Goal: Task Accomplishment & Management: Use online tool/utility

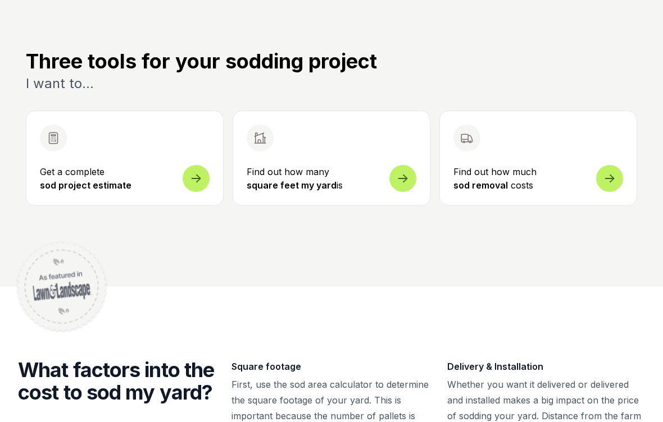
scroll to position [370, 0]
click at [406, 182] on span at bounding box center [402, 178] width 27 height 27
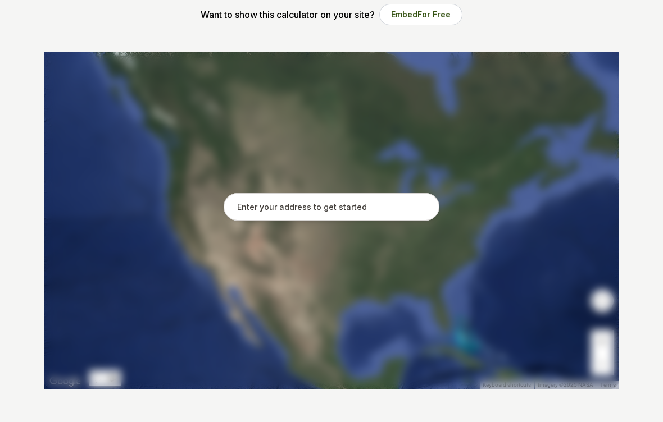
scroll to position [218, 0]
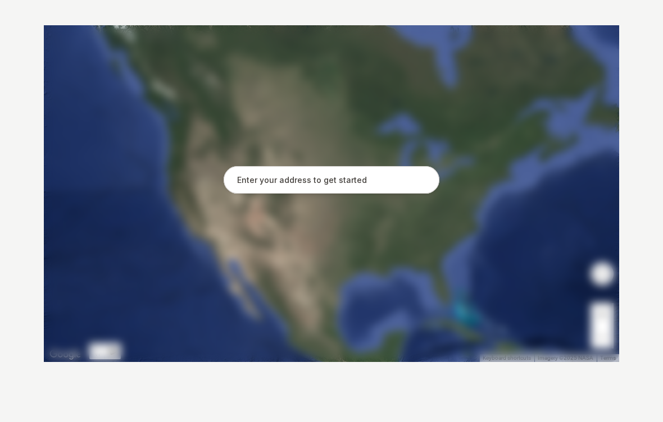
click at [413, 185] on input "text" at bounding box center [331, 181] width 216 height 28
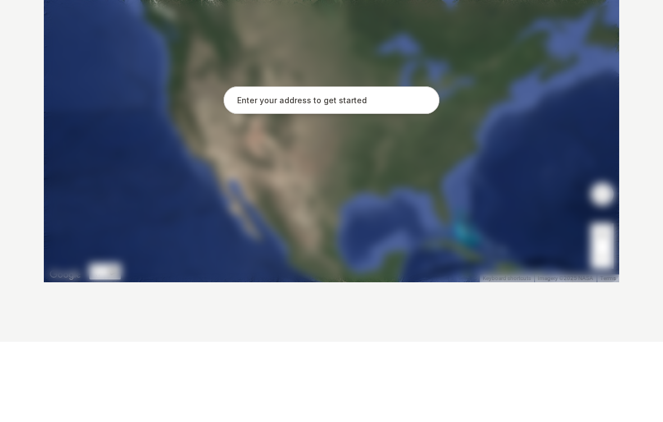
click at [395, 185] on div at bounding box center [331, 194] width 575 height 337
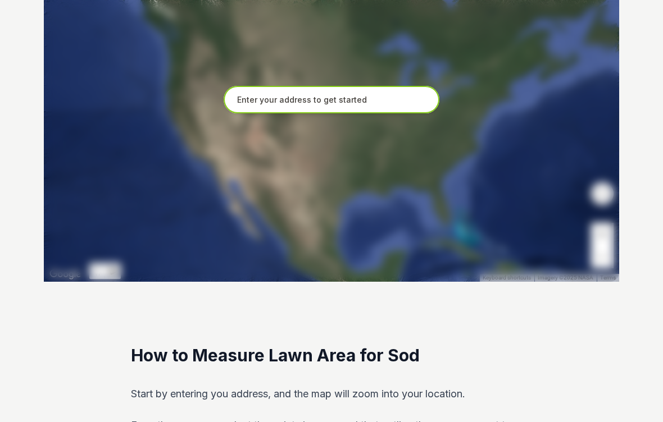
click at [250, 96] on input "text" at bounding box center [331, 100] width 216 height 28
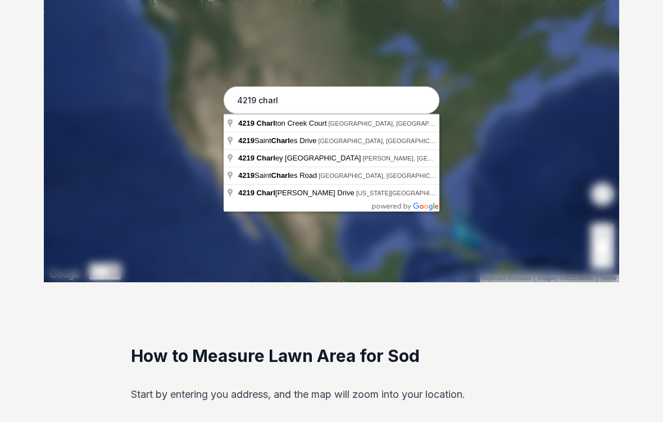
type input "[STREET_ADDRESS]"
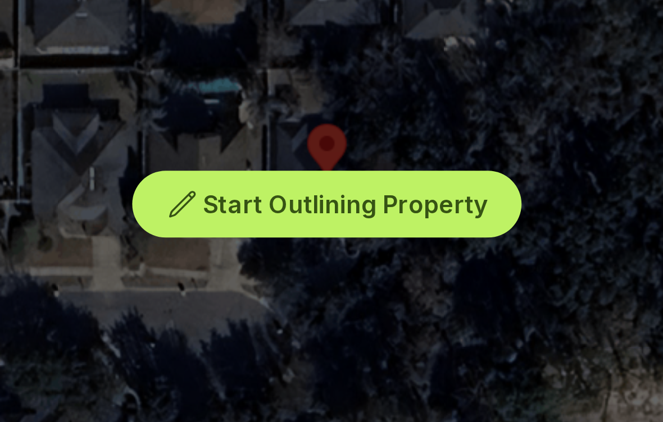
click at [286, 117] on span "Start Outlining Property" at bounding box center [338, 122] width 105 height 11
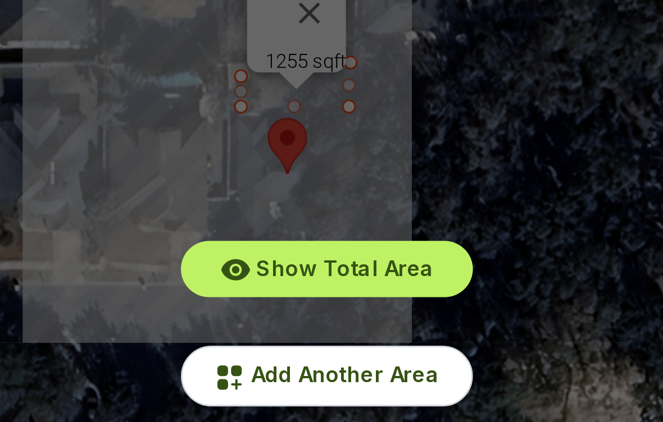
click at [303, 203] on span "Add Another Area" at bounding box center [338, 208] width 70 height 10
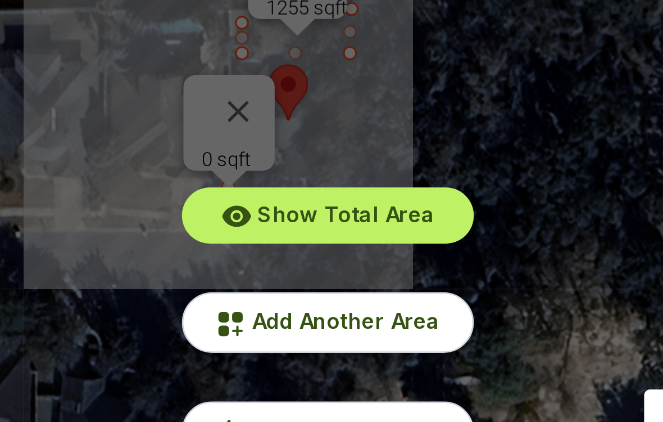
click at [156, 54] on div "Show Total Area Add Another Area Undo last outline" at bounding box center [331, 114] width 575 height 337
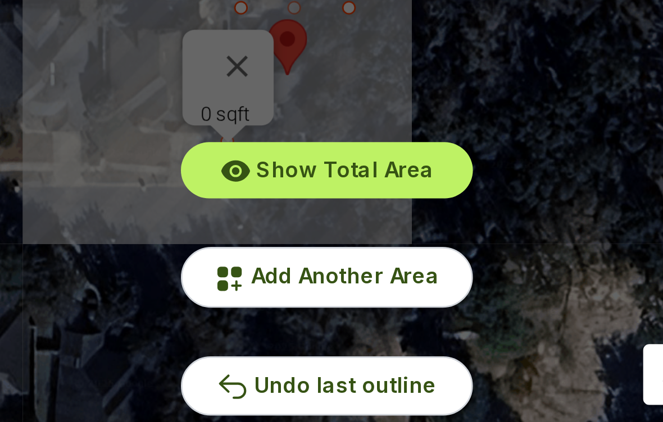
click at [304, 243] on span "Undo last outline" at bounding box center [337, 248] width 67 height 10
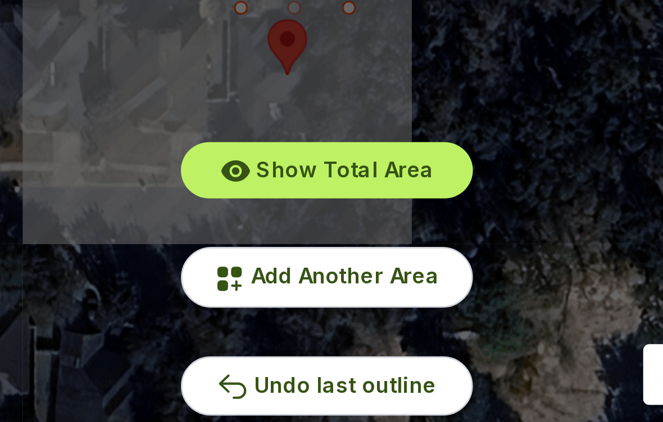
click at [304, 243] on span "Undo last outline" at bounding box center [337, 248] width 67 height 10
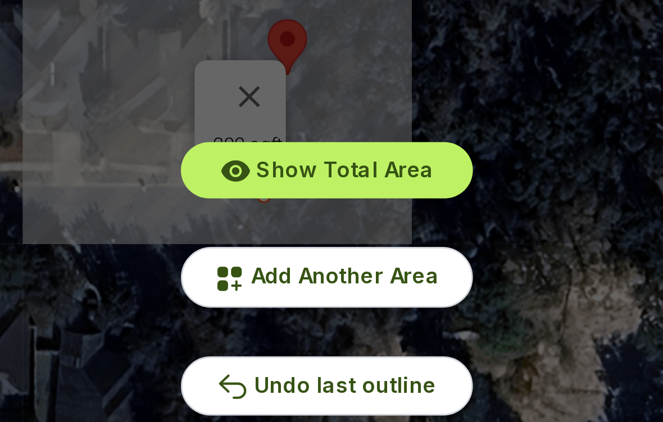
click at [277, 158] on button "Show Total Area" at bounding box center [331, 168] width 108 height 21
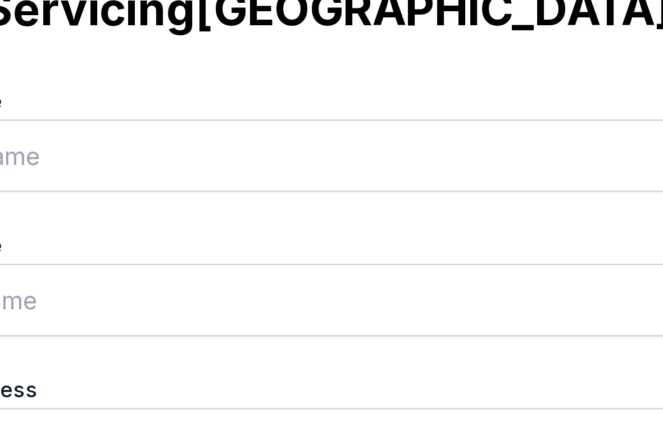
scroll to position [0, 0]
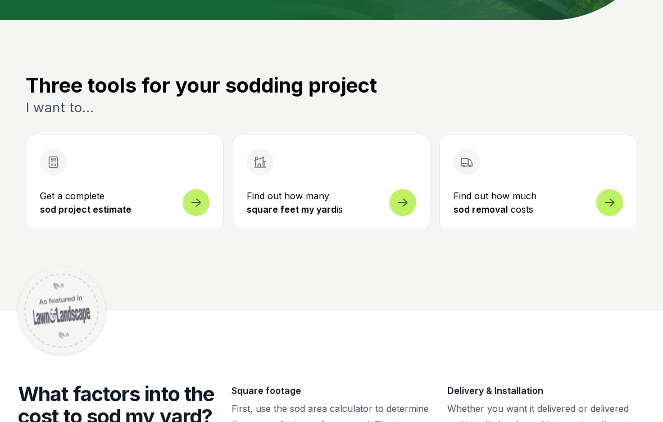
scroll to position [340, 0]
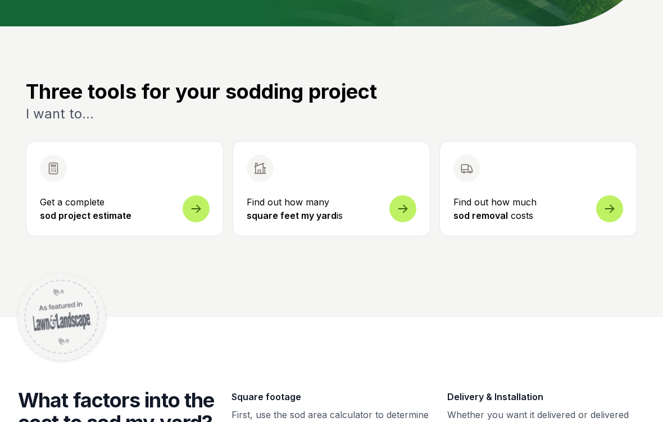
click at [106, 202] on p "Get a complete sod project estimate" at bounding box center [125, 208] width 170 height 27
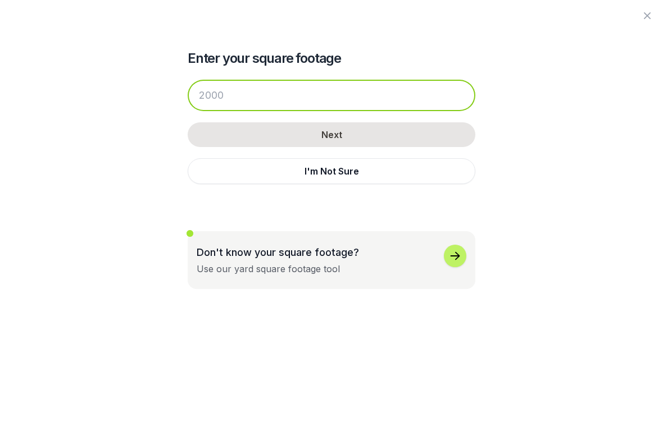
click at [212, 94] on input "number" at bounding box center [331, 95] width 287 height 31
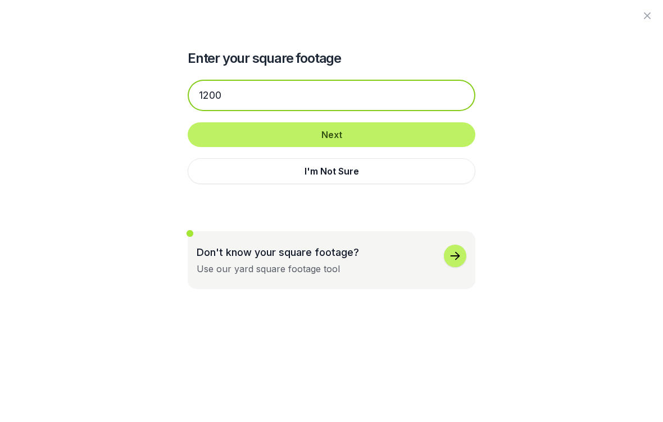
type input "1200"
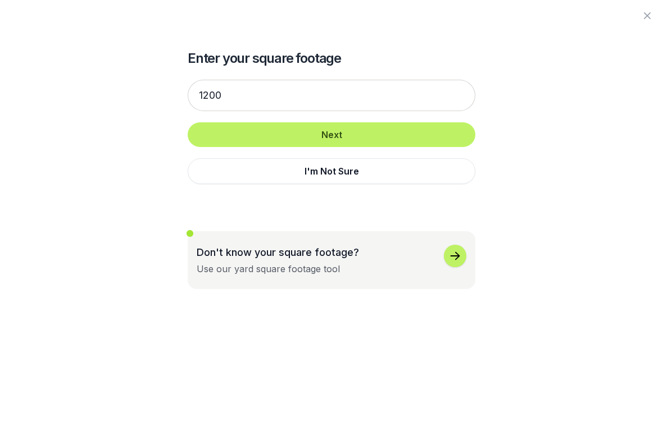
click at [205, 129] on button "Next" at bounding box center [331, 134] width 287 height 25
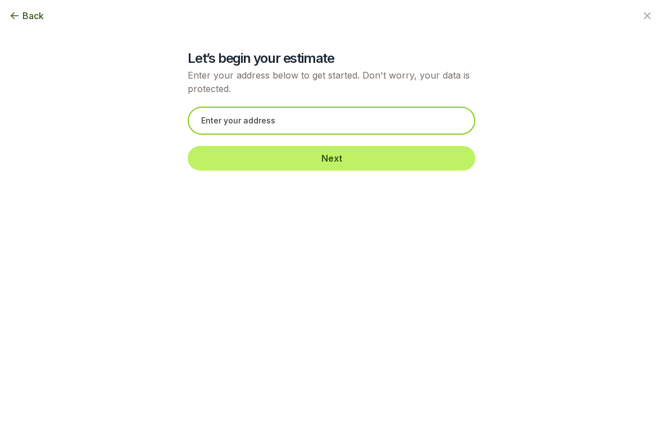
click at [216, 117] on input "text" at bounding box center [331, 121] width 287 height 28
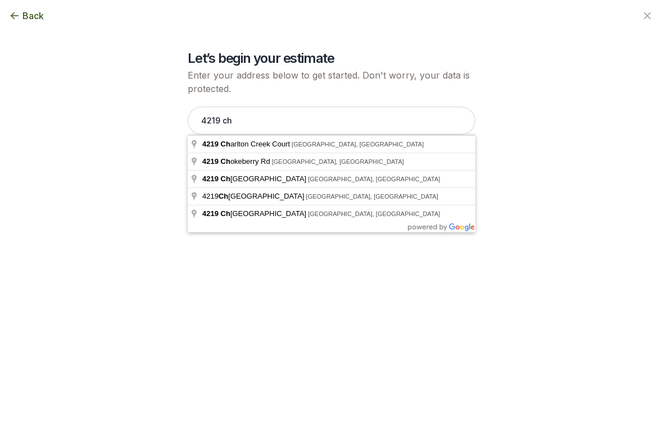
type input "[STREET_ADDRESS]"
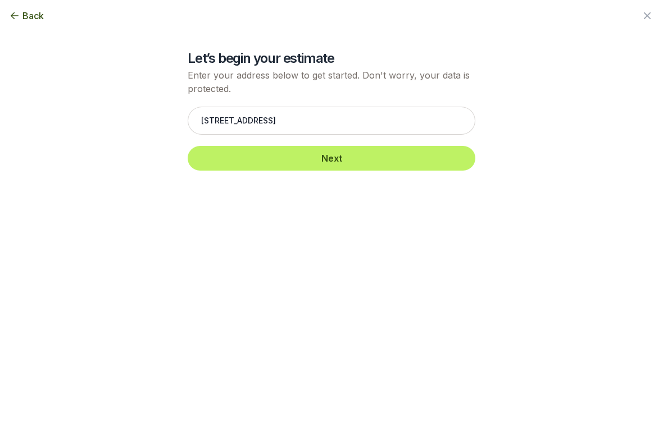
click at [450, 157] on button "Next" at bounding box center [331, 158] width 287 height 25
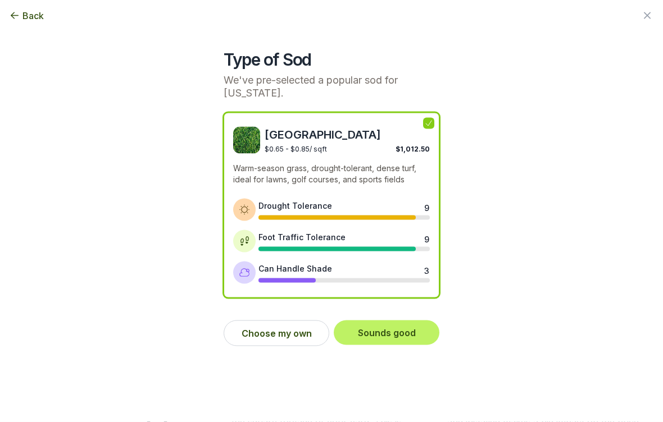
scroll to position [349, 0]
click at [295, 328] on button "Choose my own" at bounding box center [276, 334] width 106 height 26
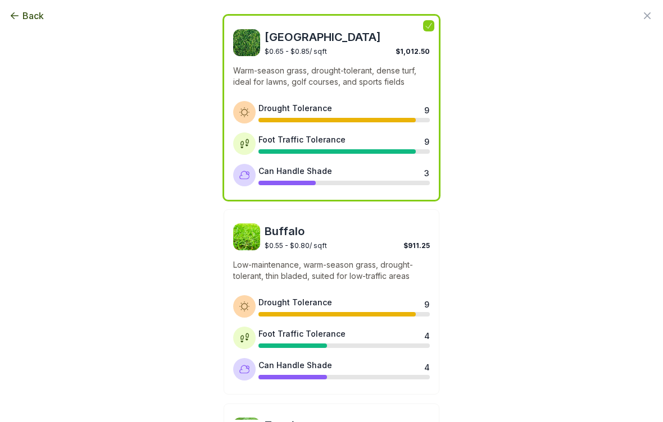
scroll to position [93, 0]
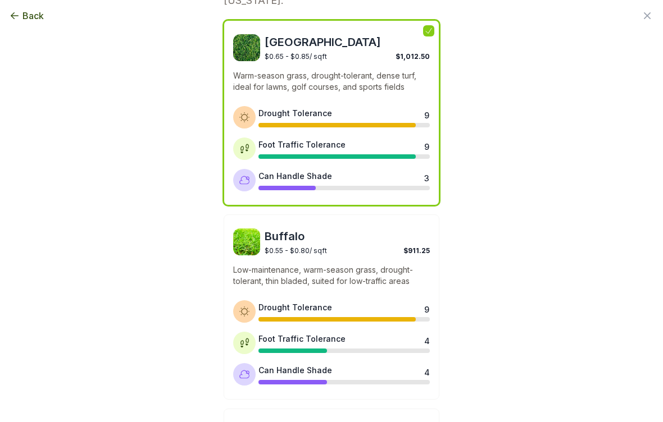
click at [31, 15] on span "Back" at bounding box center [32, 15] width 21 height 13
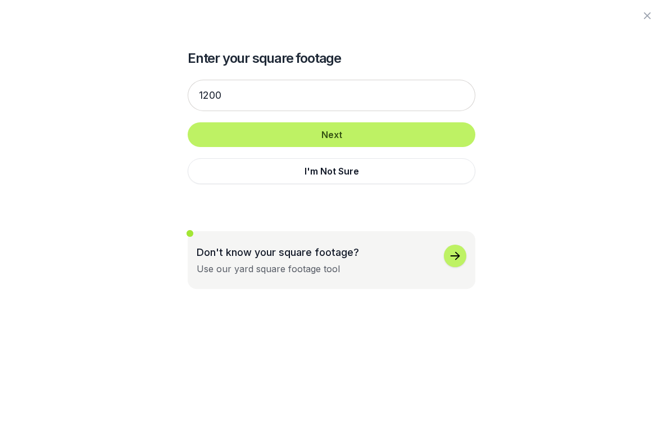
scroll to position [0, 0]
click at [645, 17] on icon "button" at bounding box center [646, 15] width 7 height 7
